Goal: Communication & Community: Participate in discussion

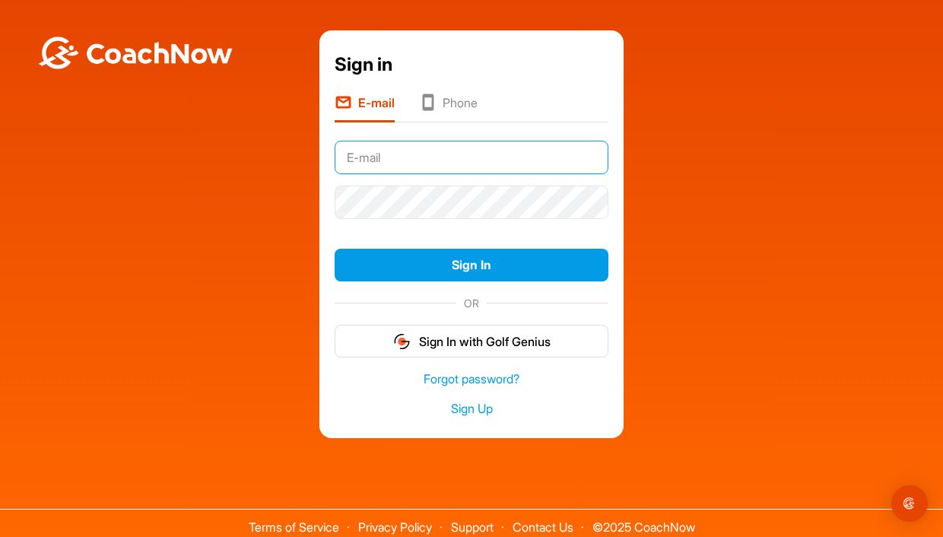
click at [466, 154] on input "text" at bounding box center [472, 157] width 274 height 33
click at [364, 161] on input "text" at bounding box center [472, 157] width 274 height 33
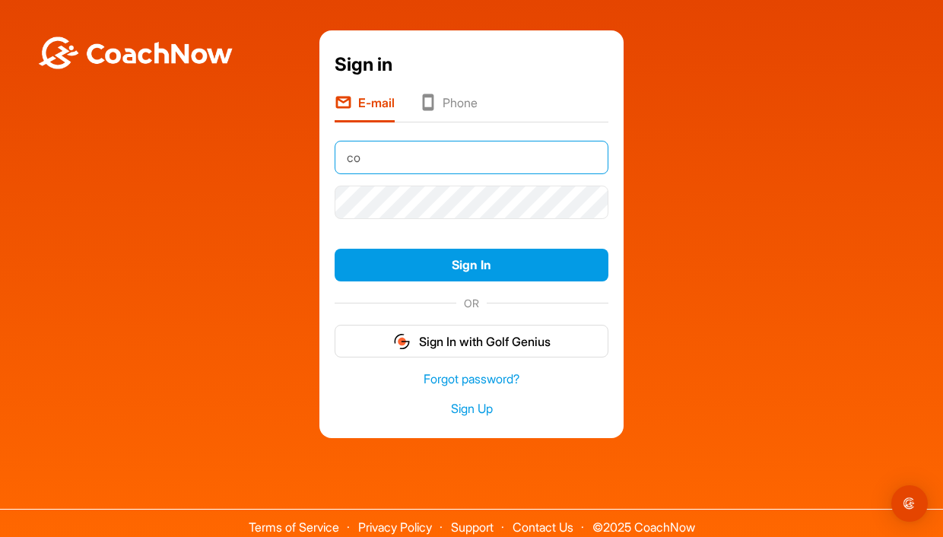
type input "c"
type input "tk@nolesfastpitch.com"
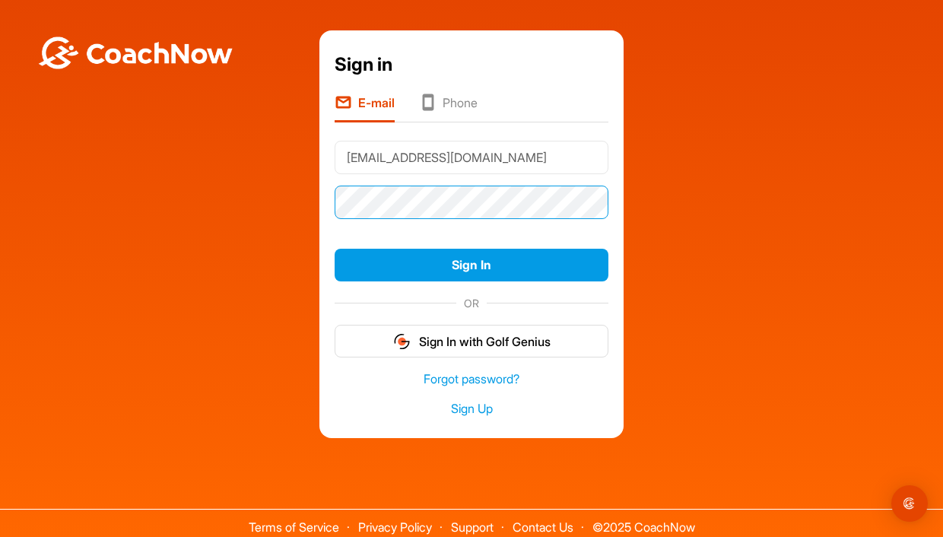
click at [335, 249] on button "Sign In" at bounding box center [472, 265] width 274 height 33
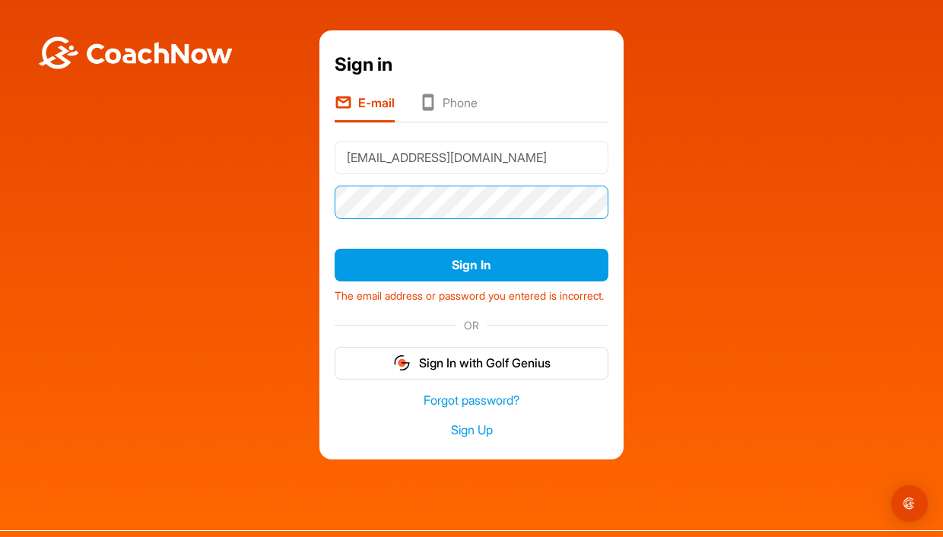
click at [335, 249] on button "Sign In" at bounding box center [472, 265] width 274 height 33
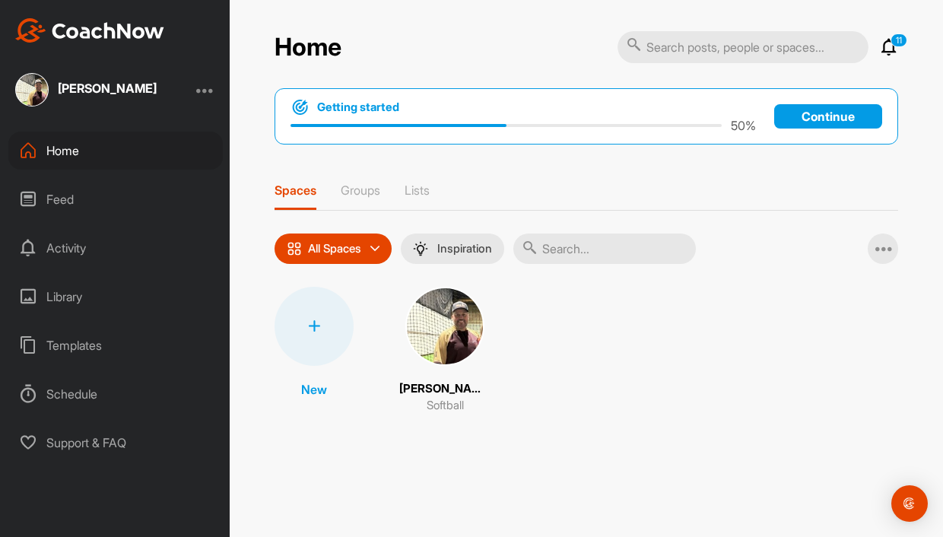
click at [59, 199] on div "Feed" at bounding box center [115, 199] width 215 height 38
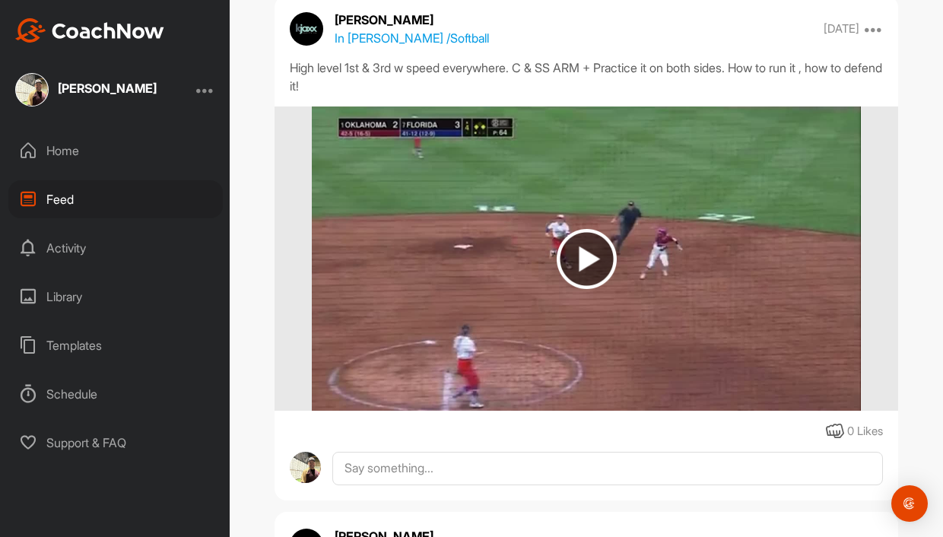
scroll to position [456, 0]
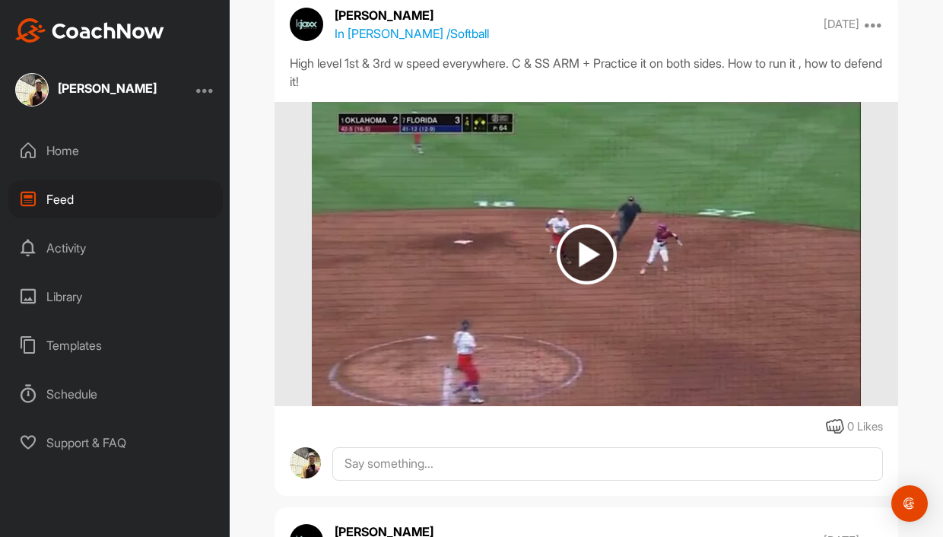
click at [62, 243] on div "Activity" at bounding box center [115, 248] width 215 height 38
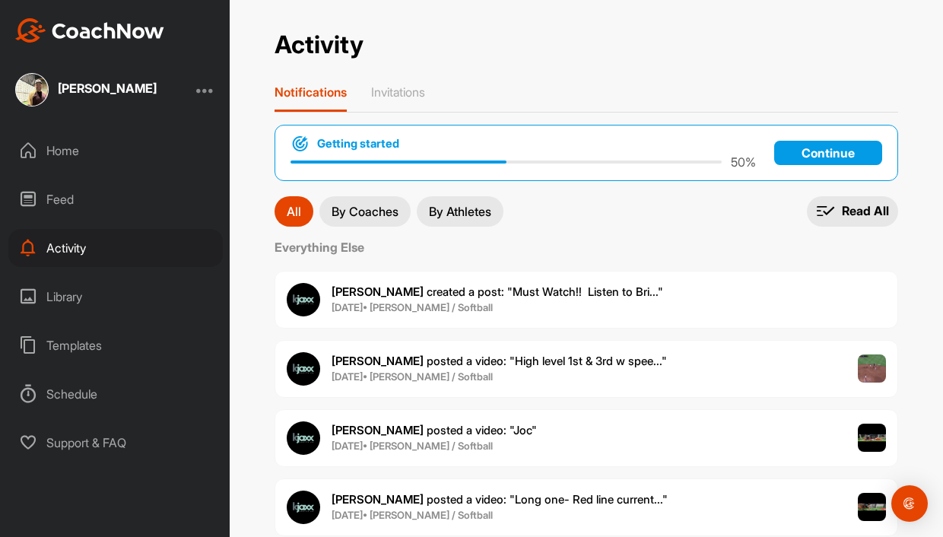
click at [59, 283] on div "Library" at bounding box center [115, 297] width 215 height 38
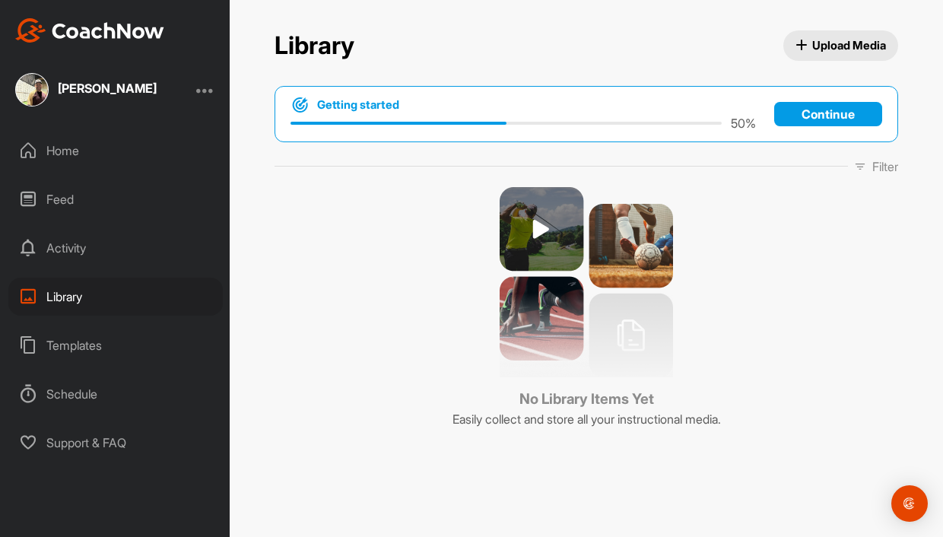
click at [65, 350] on div "Templates" at bounding box center [115, 345] width 215 height 38
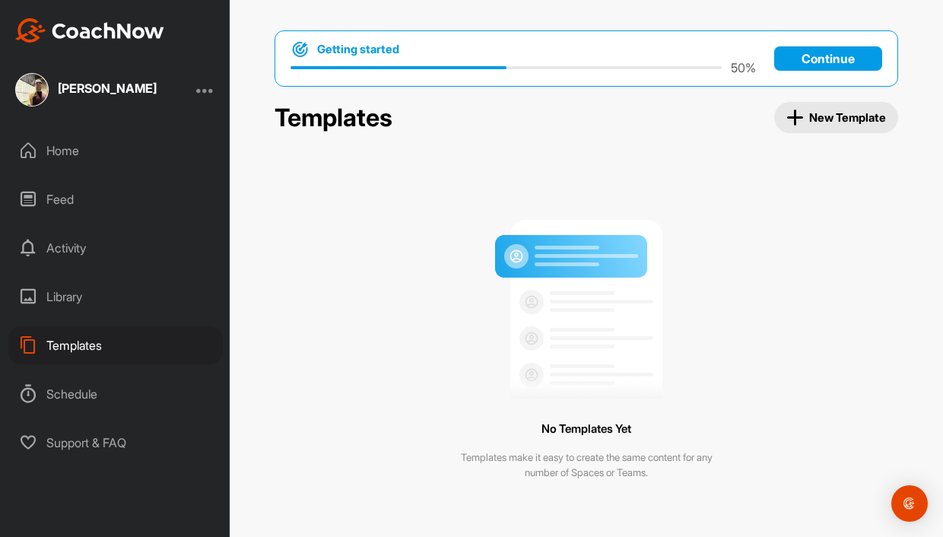
scroll to position [12, 0]
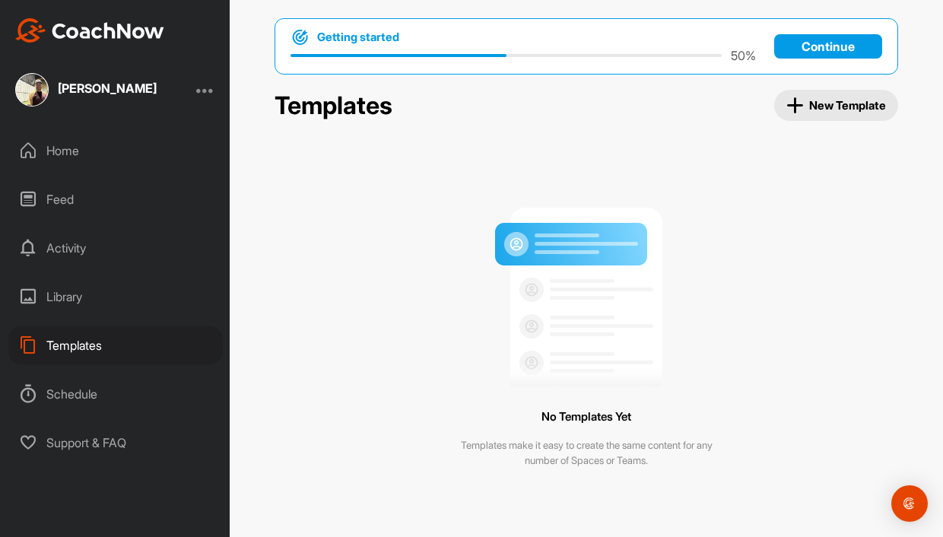
click at [67, 438] on div "Support & FAQ" at bounding box center [115, 443] width 215 height 38
click at [56, 247] on div "Activity" at bounding box center [115, 248] width 215 height 38
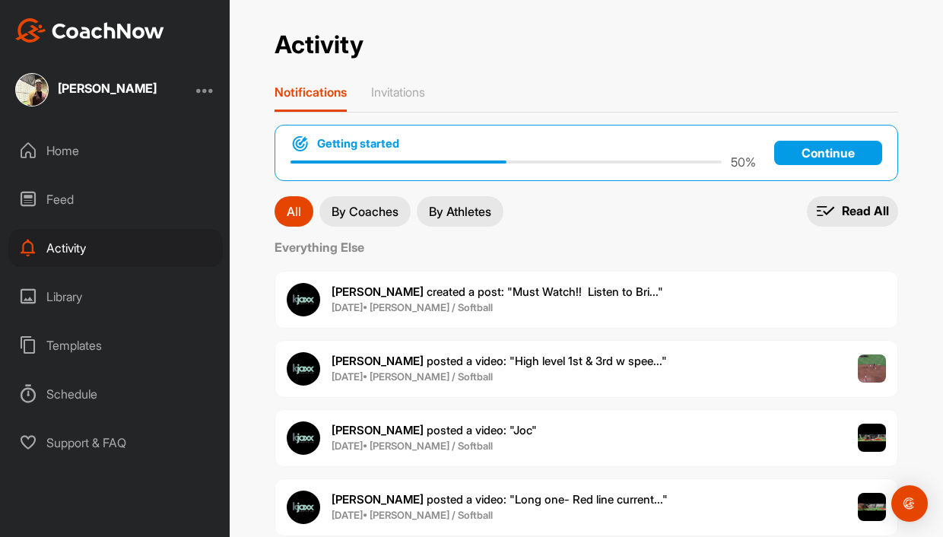
click at [472, 362] on span "Kerri J. posted a video : " High level 1st & 3rd w spee... "" at bounding box center [500, 361] width 336 height 14
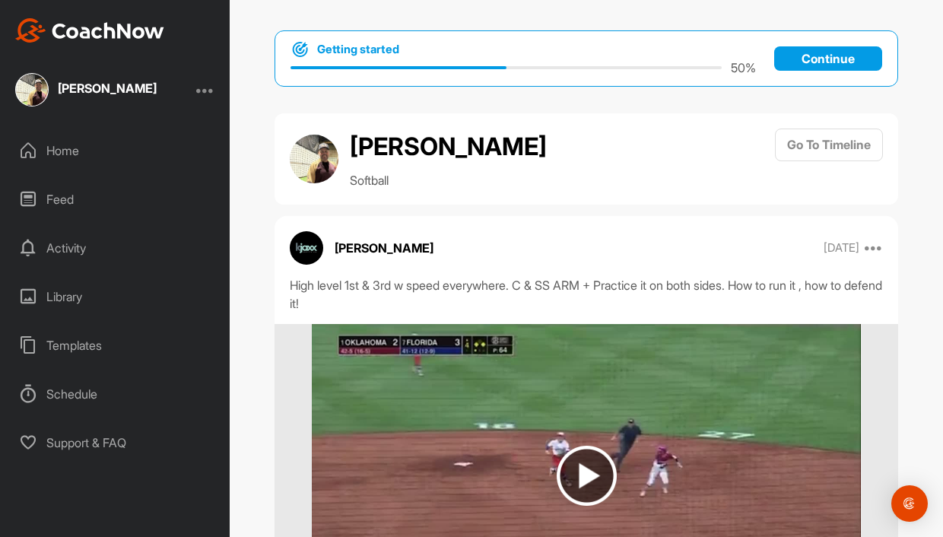
click at [593, 472] on img at bounding box center [587, 476] width 60 height 60
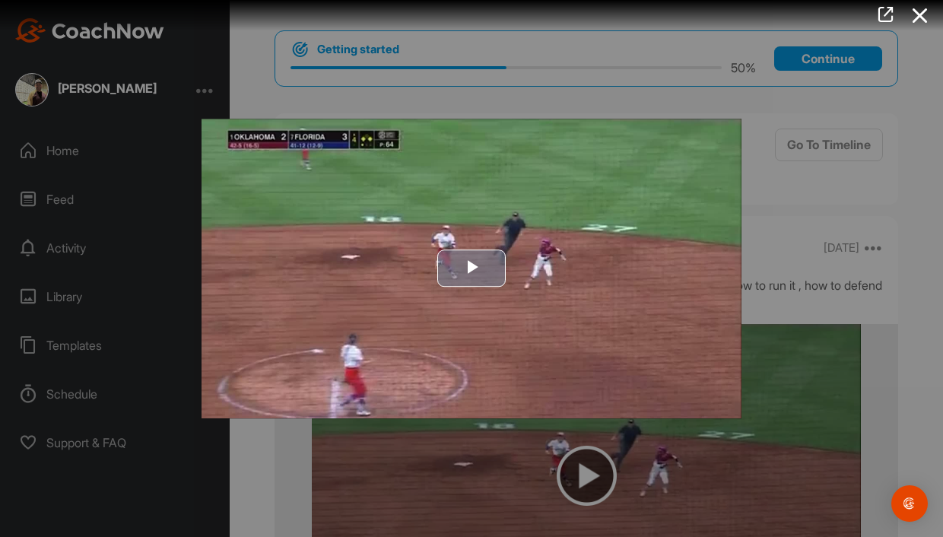
click at [472, 269] on span "Video Player" at bounding box center [472, 269] width 0 height 0
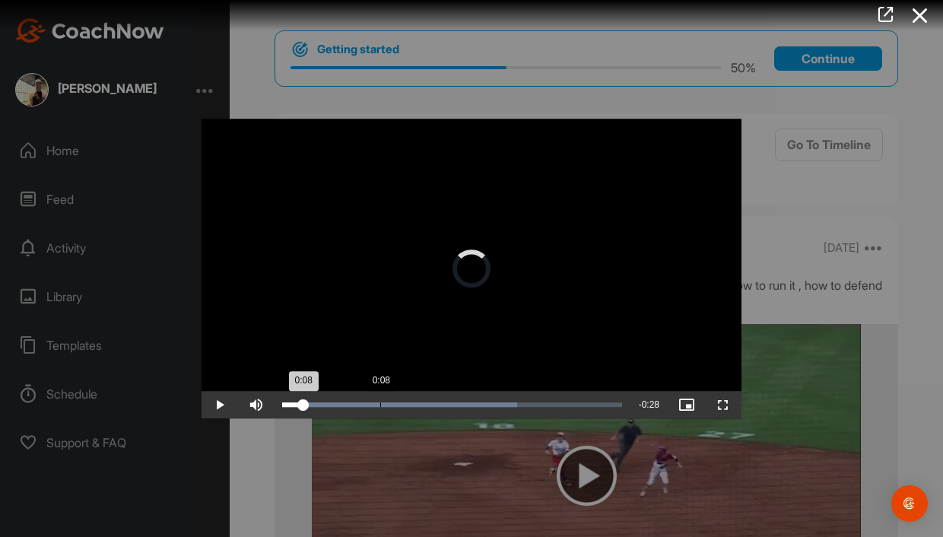
drag, startPoint x: 336, startPoint y: 400, endPoint x: 390, endPoint y: 397, distance: 53.3
click at [390, 397] on div "Loaded : 69.11% 0:08 0:08" at bounding box center [452, 404] width 355 height 27
click at [447, 402] on div "Loaded : 69.11% 0:14 0:09" at bounding box center [452, 404] width 340 height 5
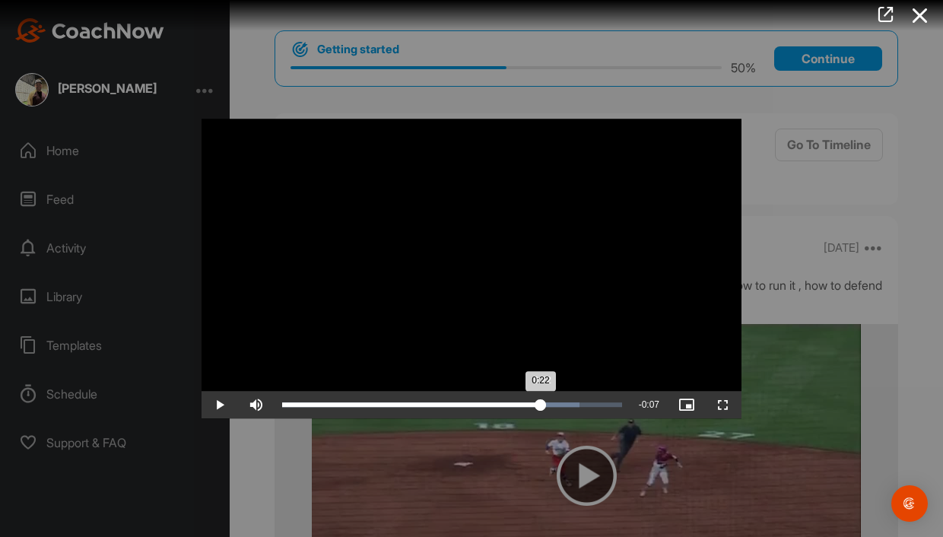
drag, startPoint x: 469, startPoint y: 403, endPoint x: 541, endPoint y: 408, distance: 71.7
click at [541, 407] on div "0:22" at bounding box center [411, 404] width 259 height 5
click at [905, 323] on div at bounding box center [471, 268] width 943 height 537
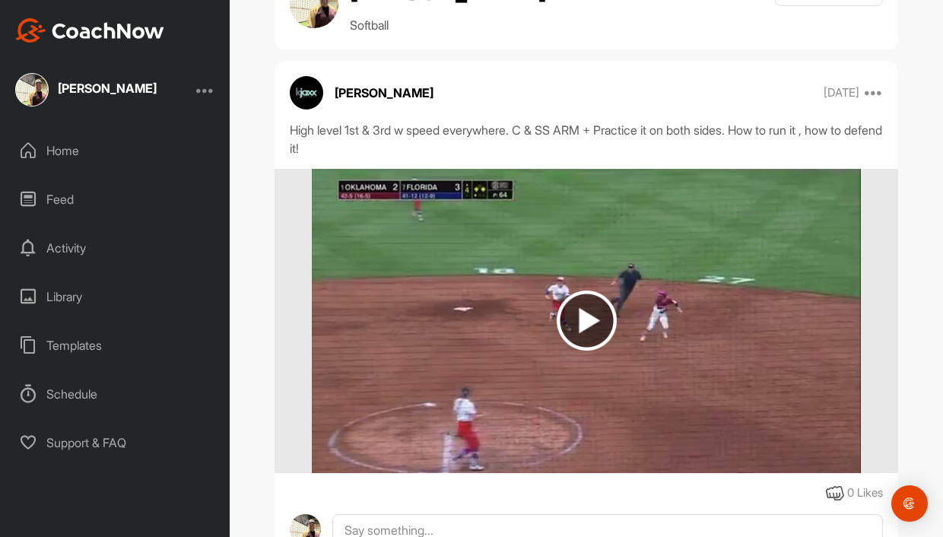
scroll to position [215, 0]
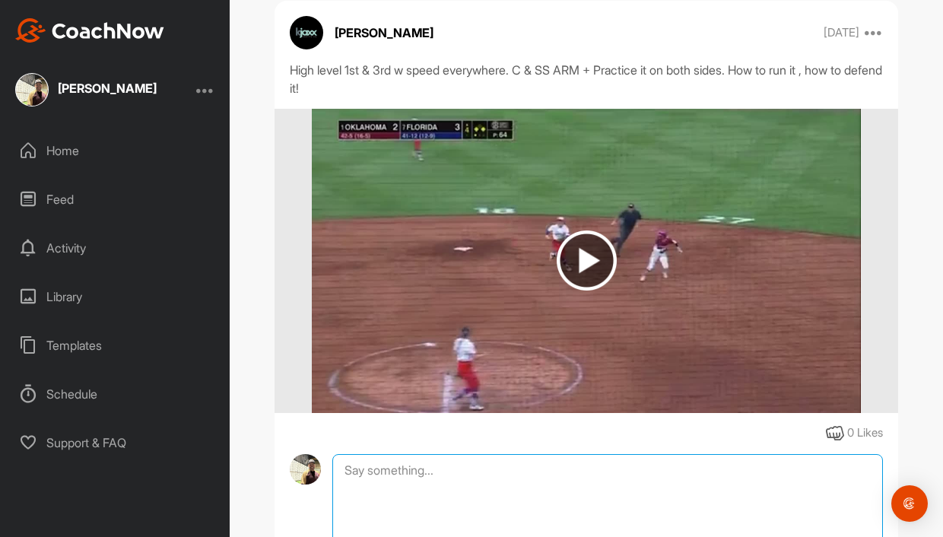
click at [458, 468] on textarea at bounding box center [607, 530] width 551 height 152
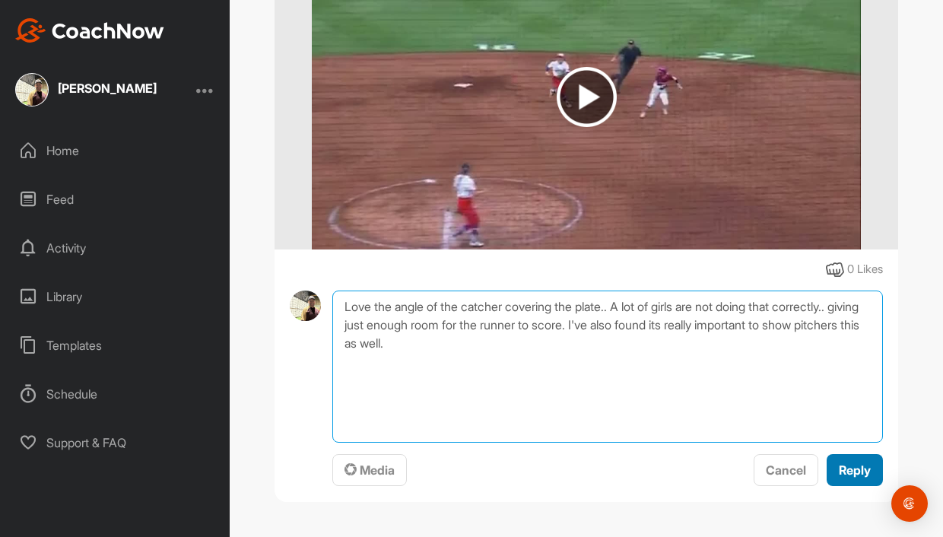
type textarea "Love the angle of the catcher covering the plate.. A lot of girls are not doing…"
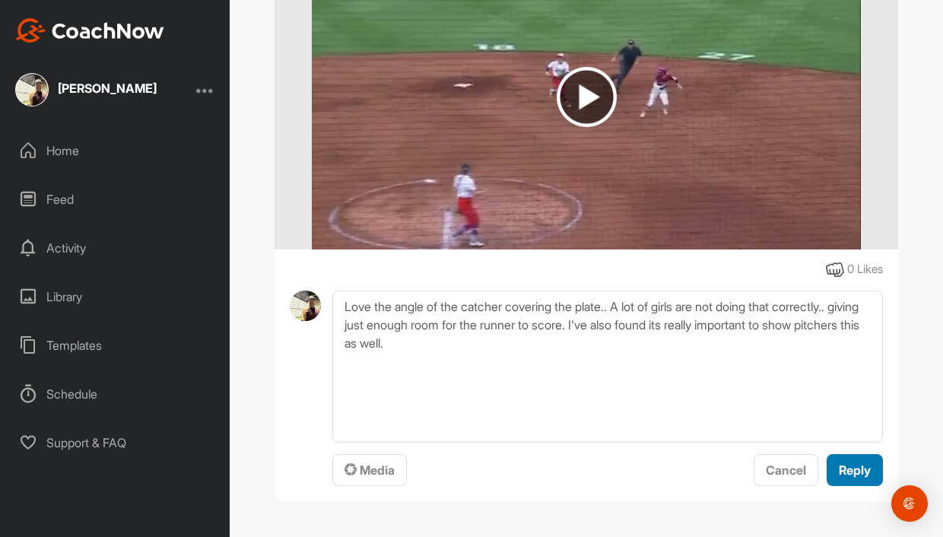
click at [863, 469] on span "Reply" at bounding box center [855, 470] width 32 height 15
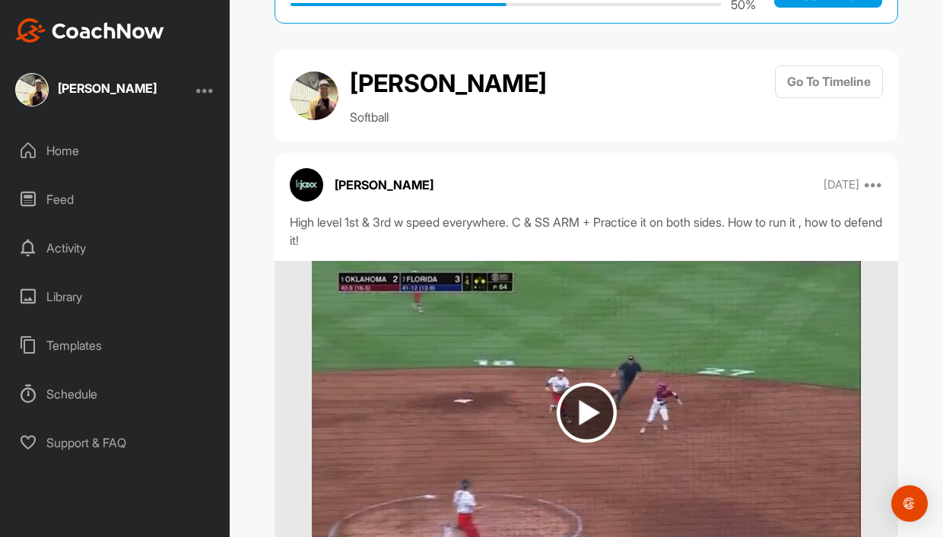
scroll to position [0, 0]
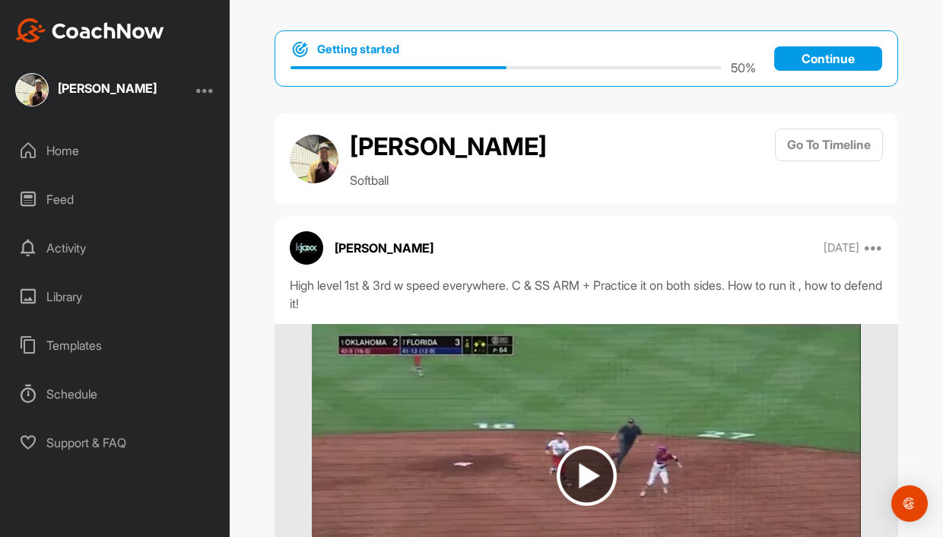
click at [58, 294] on div "Library" at bounding box center [115, 297] width 215 height 38
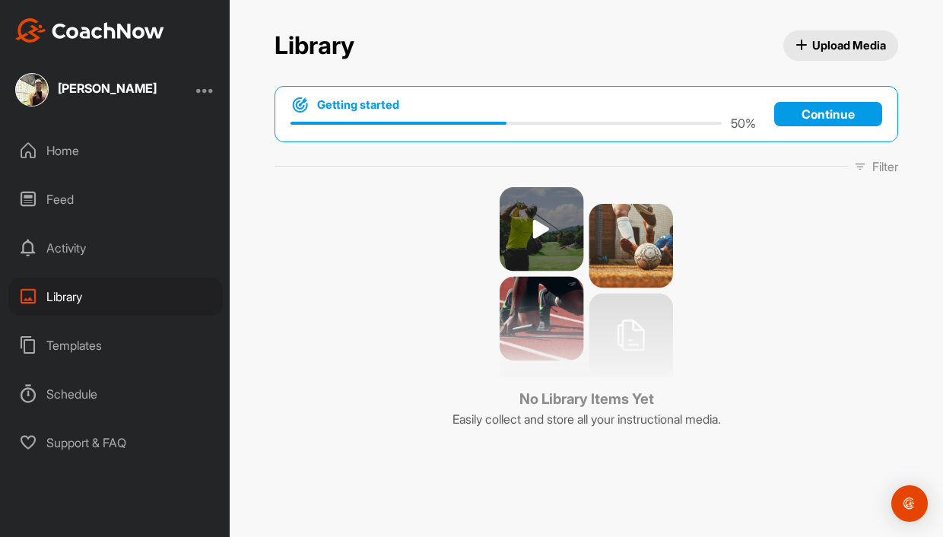
click at [83, 395] on div "Schedule" at bounding box center [115, 394] width 215 height 38
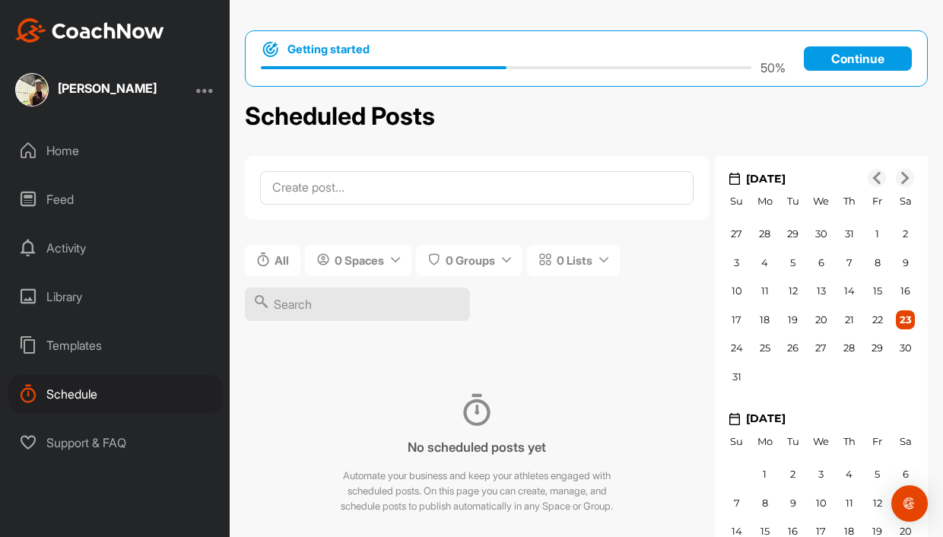
click at [861, 65] on p "Continue" at bounding box center [858, 58] width 108 height 24
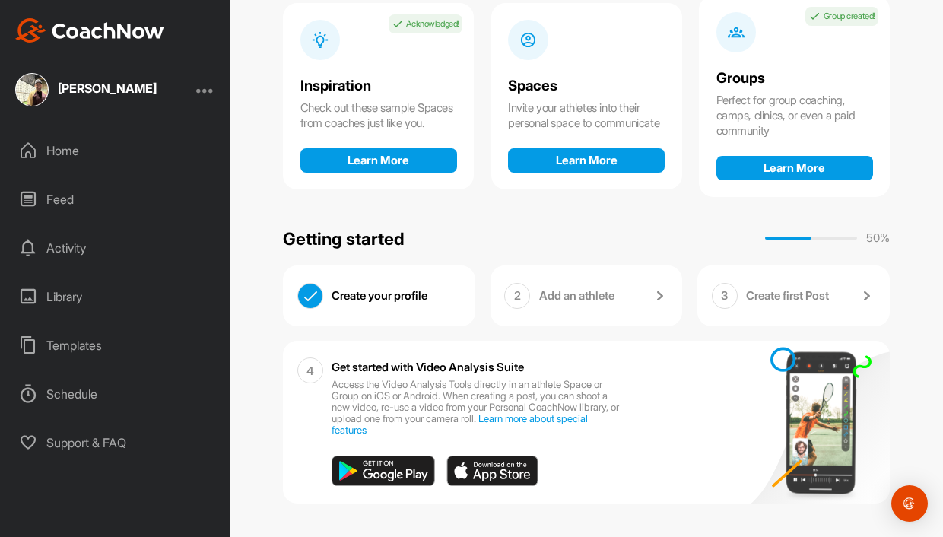
scroll to position [167, 0]
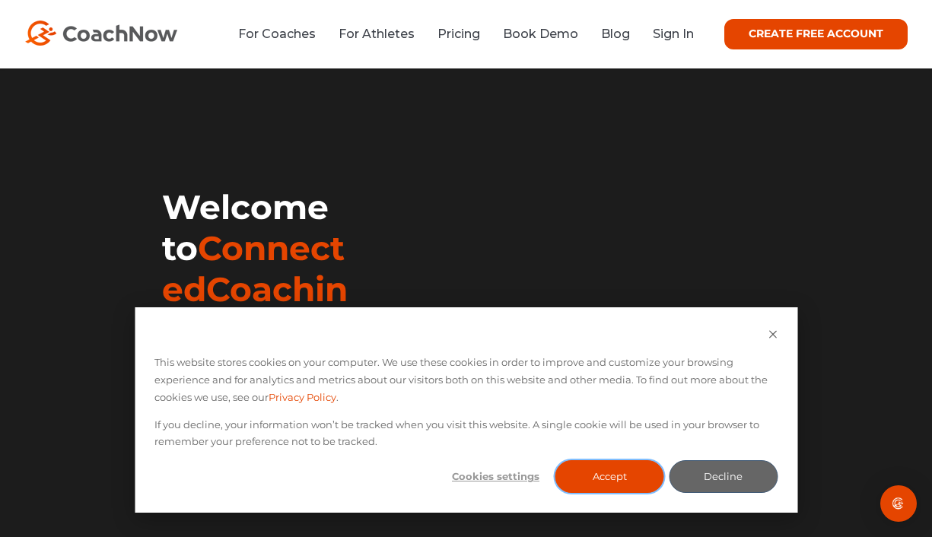
click at [631, 483] on button "Accept" at bounding box center [609, 476] width 109 height 33
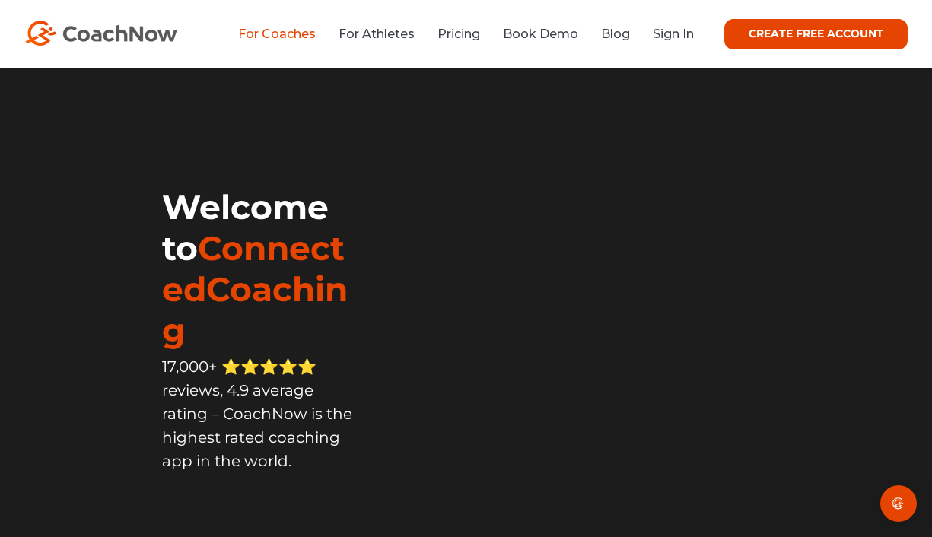
click at [250, 32] on link "For Coaches" at bounding box center [277, 34] width 78 height 14
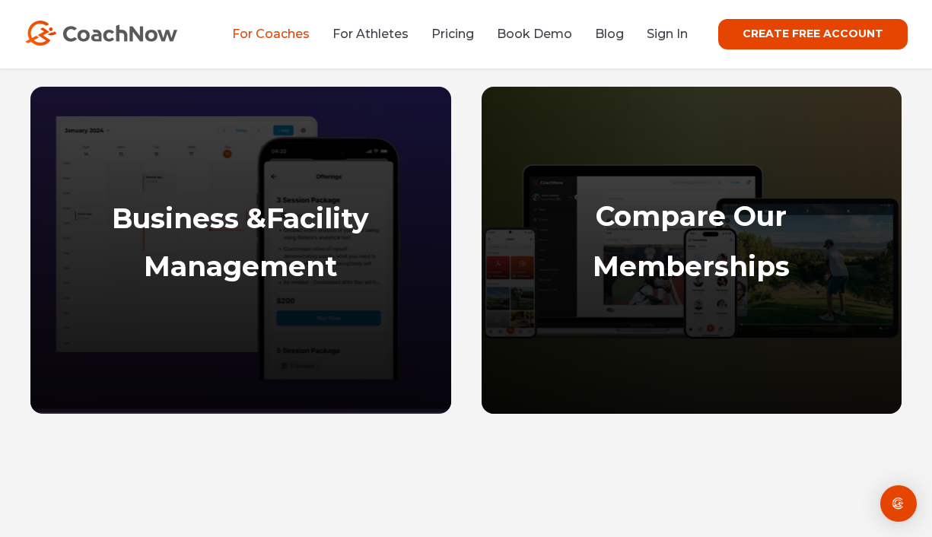
scroll to position [1141, 0]
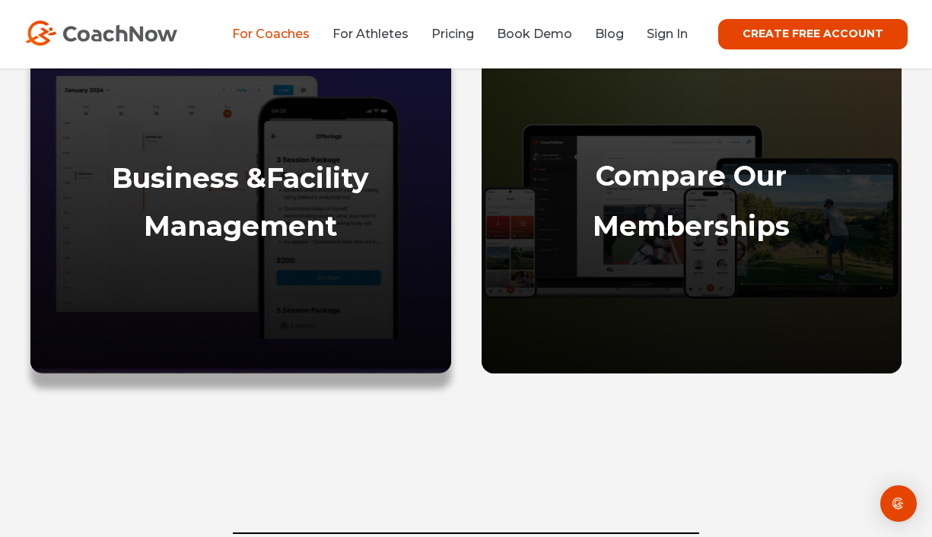
click at [208, 226] on strong "Management" at bounding box center [240, 225] width 193 height 33
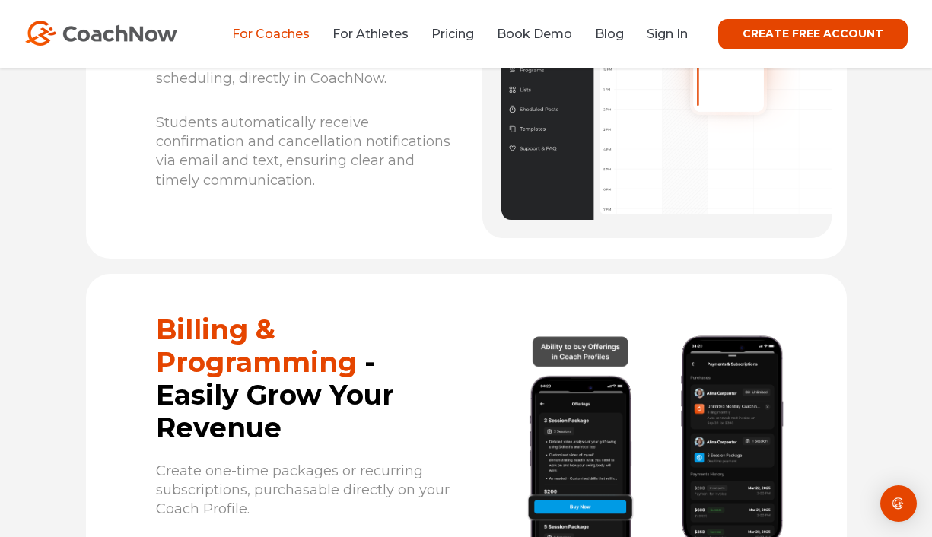
scroll to position [9127, 0]
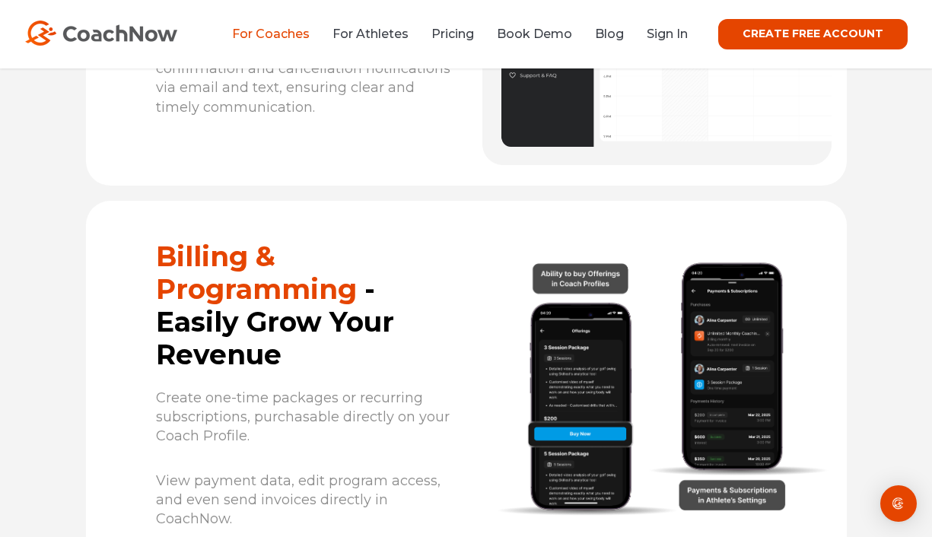
click at [571, 358] on img at bounding box center [657, 386] width 350 height 265
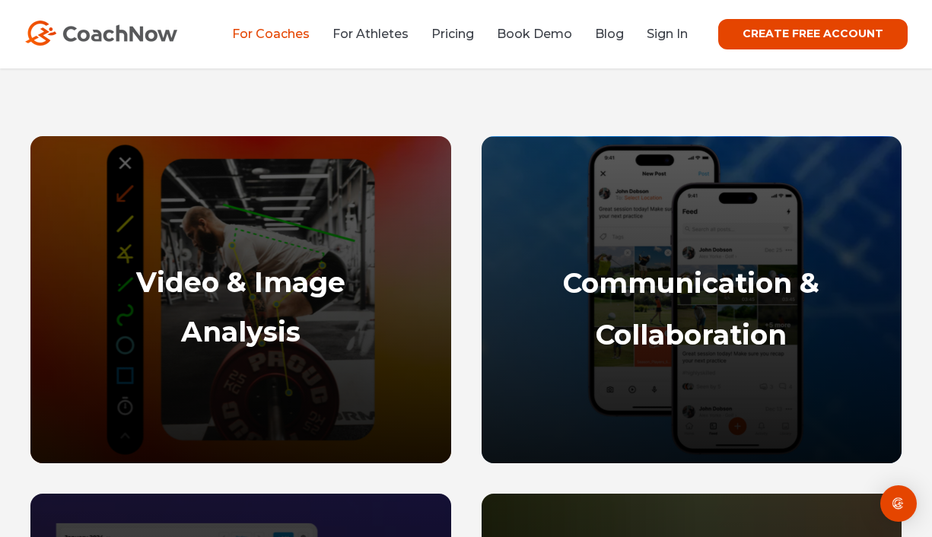
scroll to position [0, 0]
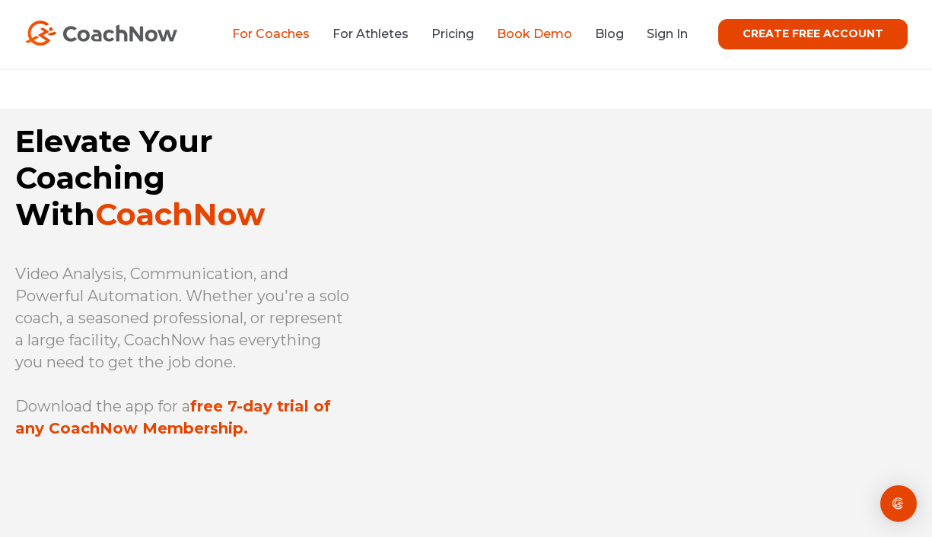
click at [546, 35] on link "Book Demo" at bounding box center [534, 34] width 75 height 14
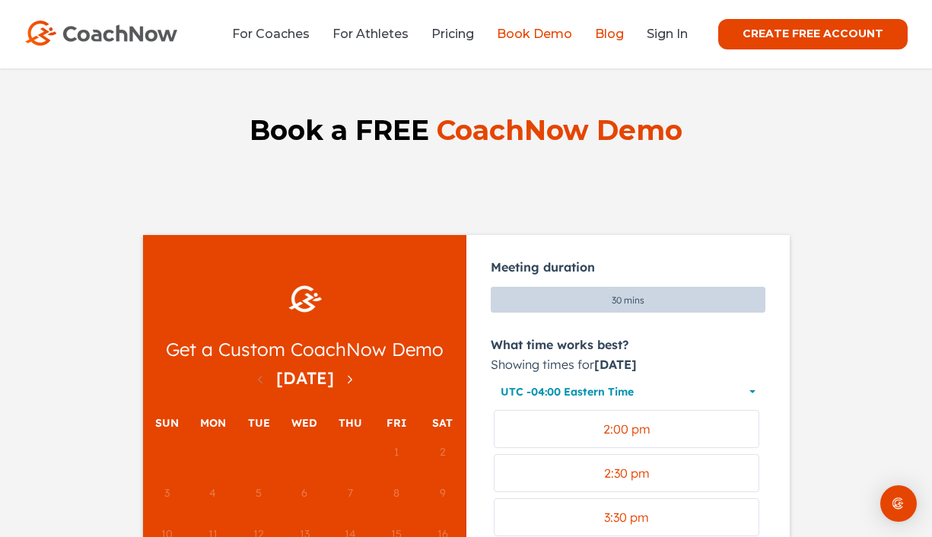
click at [612, 33] on link "Blog" at bounding box center [609, 34] width 29 height 14
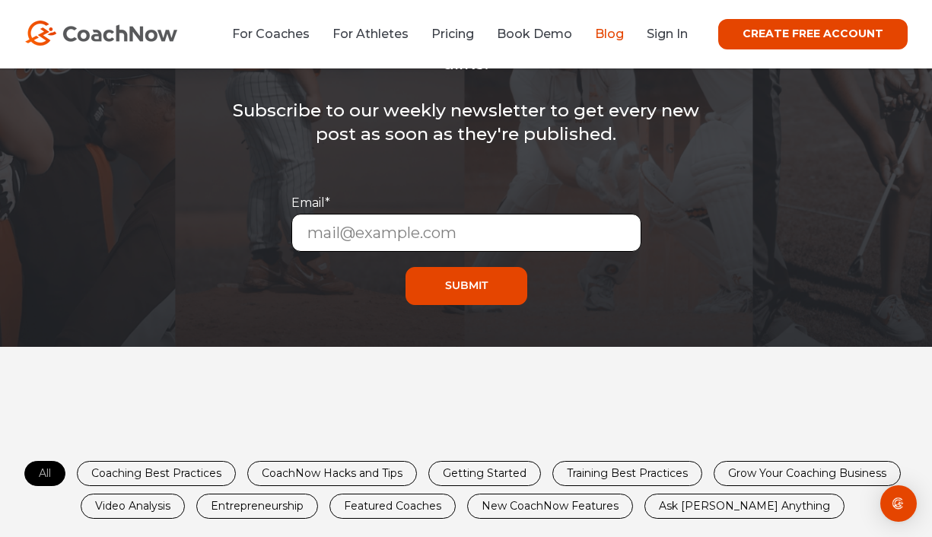
scroll to position [304, 0]
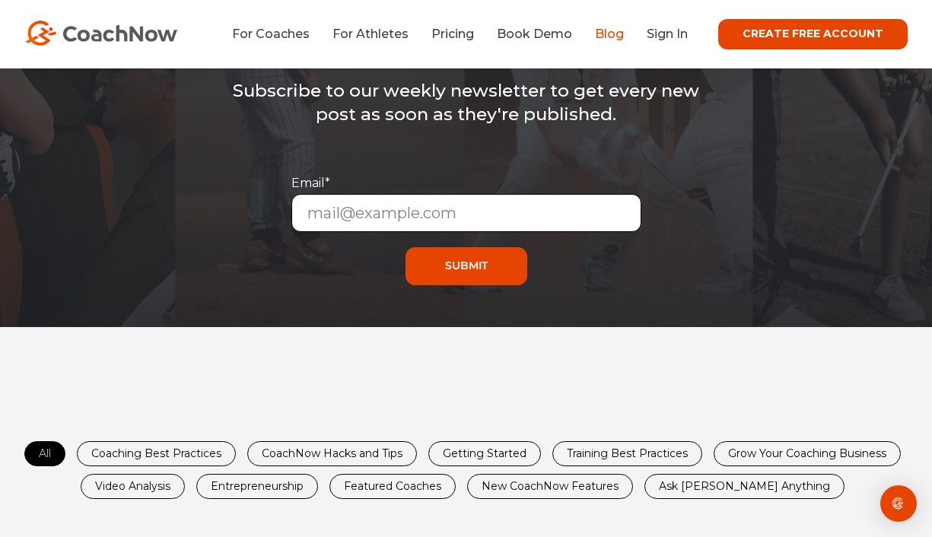
click at [747, 491] on link "Ask Spencer Anything" at bounding box center [744, 487] width 199 height 24
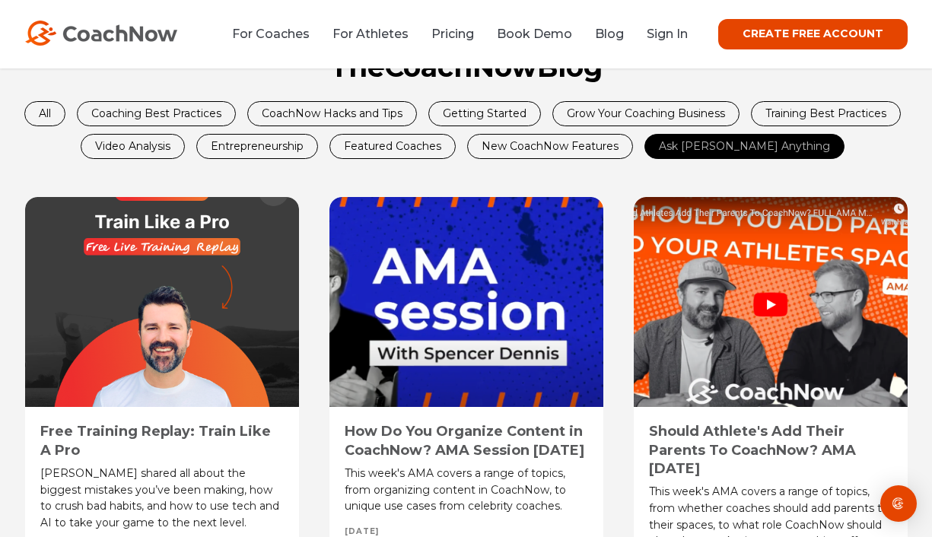
scroll to position [761, 0]
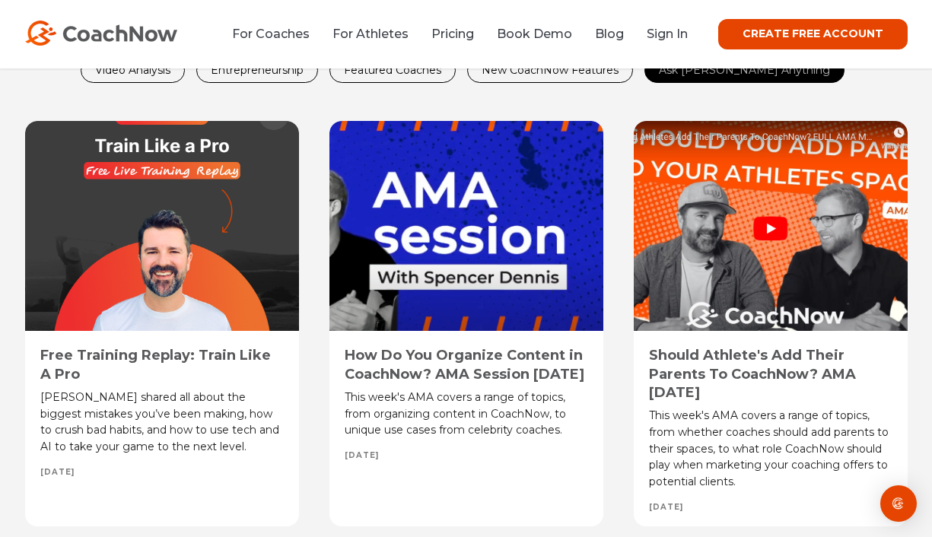
click at [167, 301] on div at bounding box center [162, 226] width 274 height 211
click at [154, 389] on div "Free Training Replay: Train Like A Pro [PERSON_NAME] shared all about the bigge…" at bounding box center [161, 400] width 243 height 109
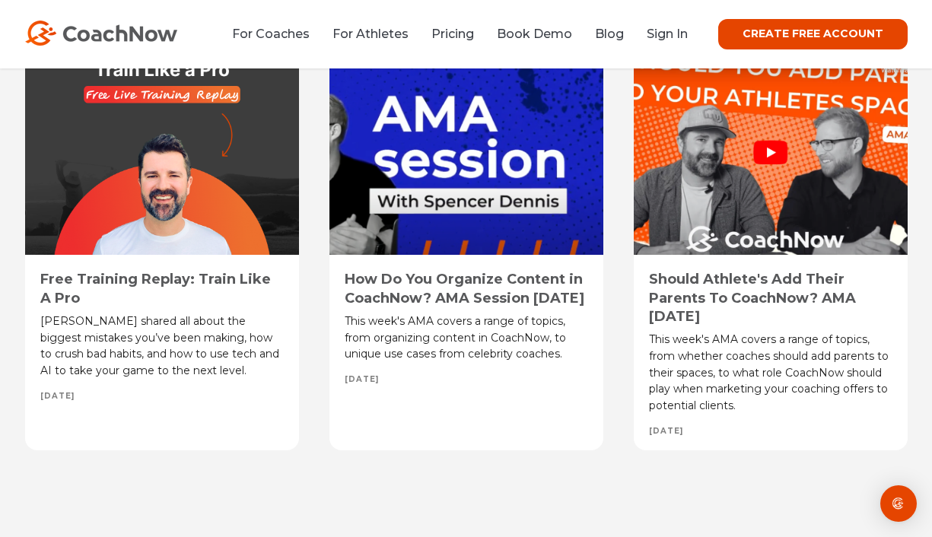
click at [135, 365] on div "[PERSON_NAME] shared all about the biggest mistakes you’ve been making, how to …" at bounding box center [161, 346] width 243 height 66
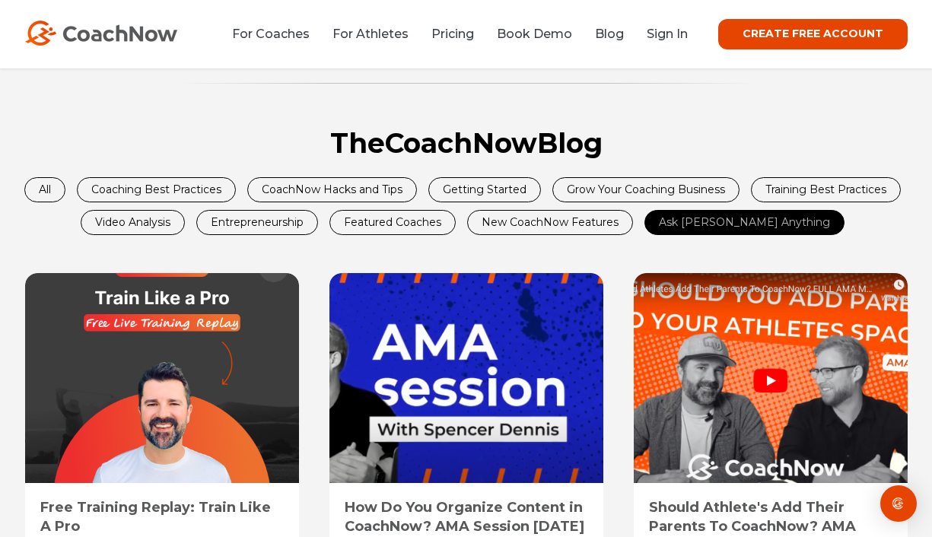
click at [176, 225] on link "Video Analysis" at bounding box center [132, 223] width 103 height 24
